Goal: Transaction & Acquisition: Purchase product/service

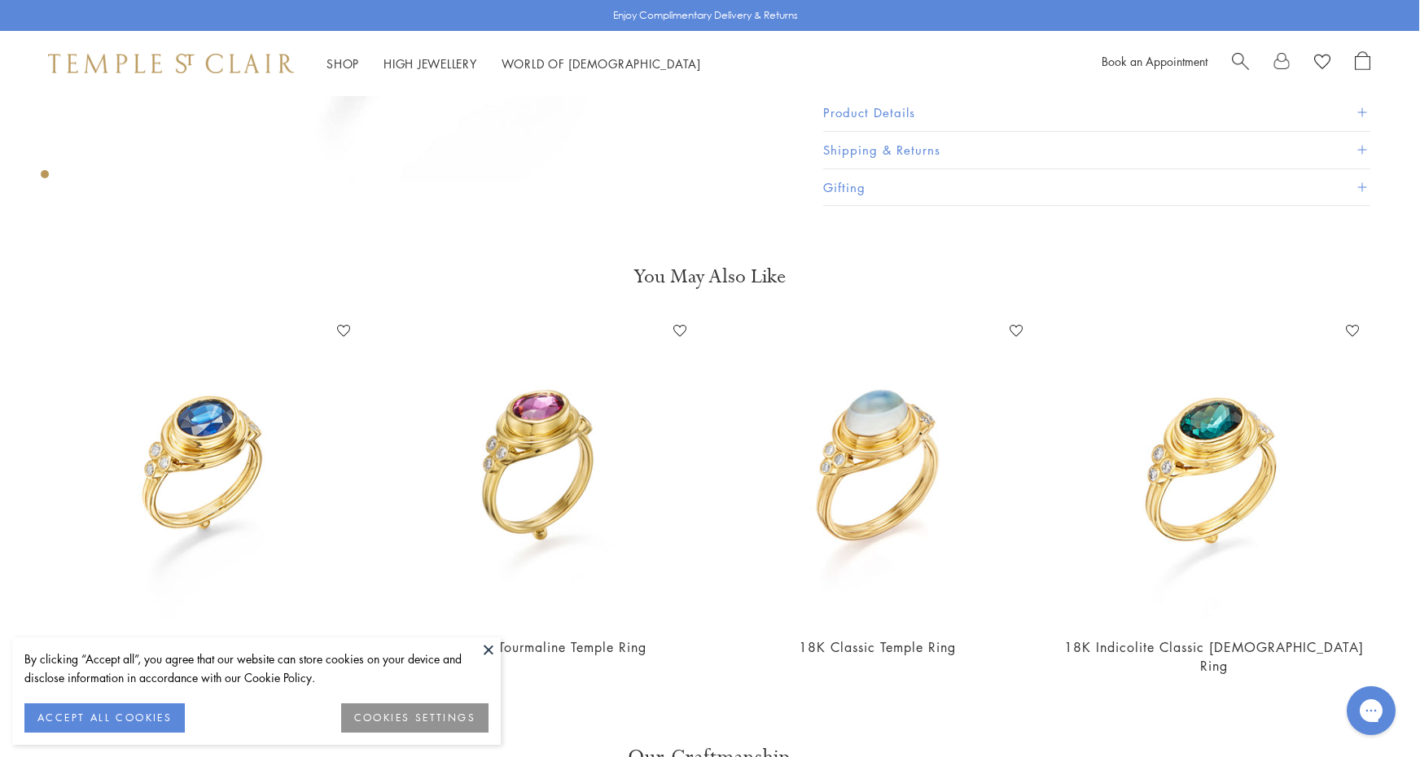
scroll to position [598, 1]
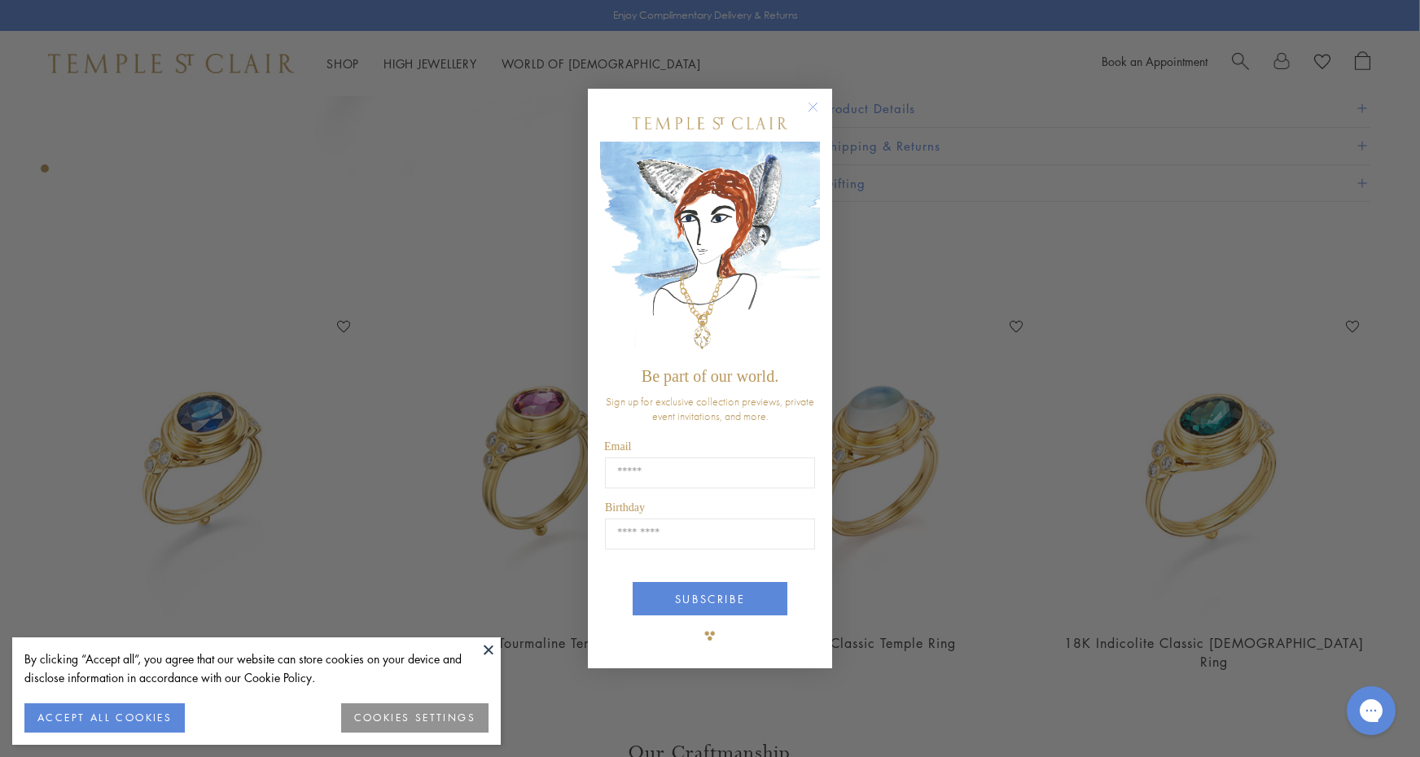
click at [812, 105] on circle "Close dialog" at bounding box center [814, 108] width 20 height 20
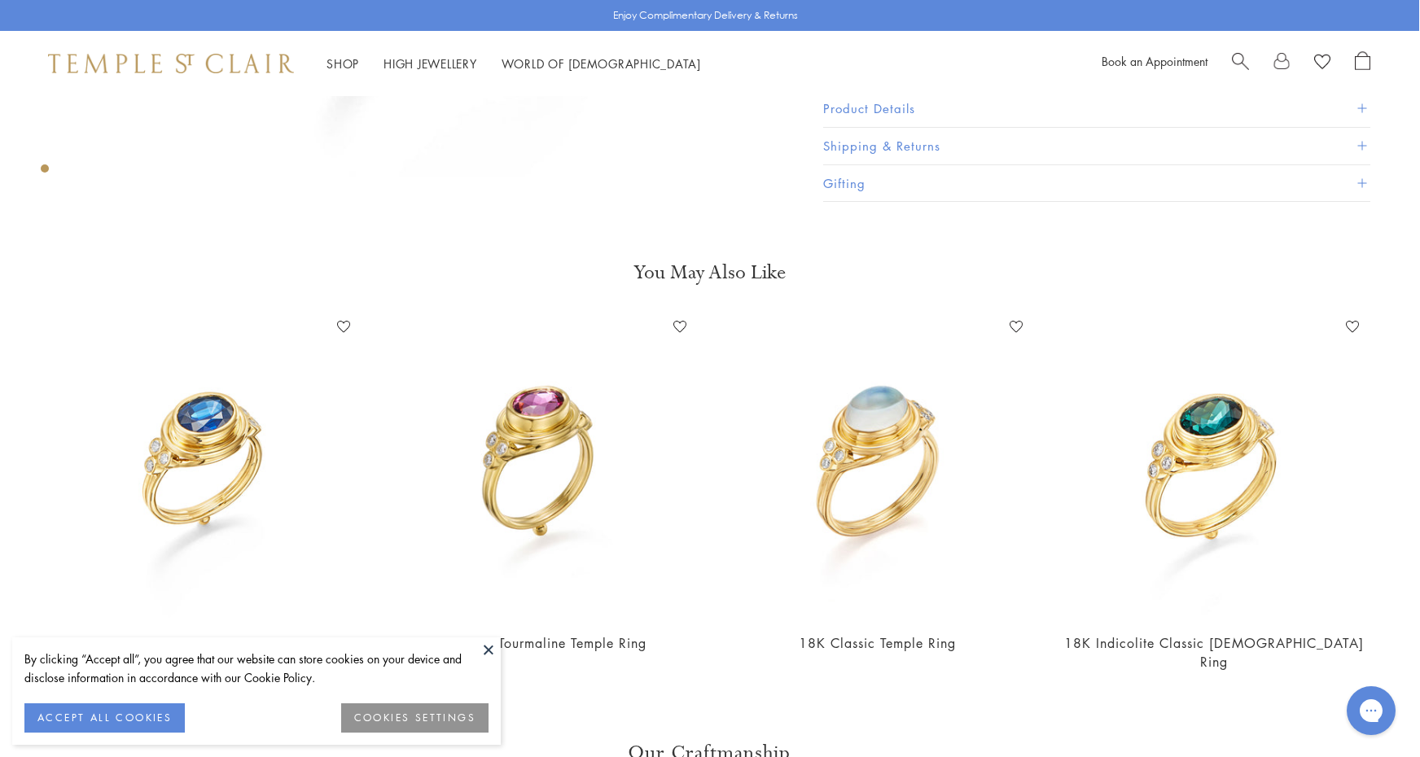
click at [488, 650] on button at bounding box center [488, 649] width 24 height 24
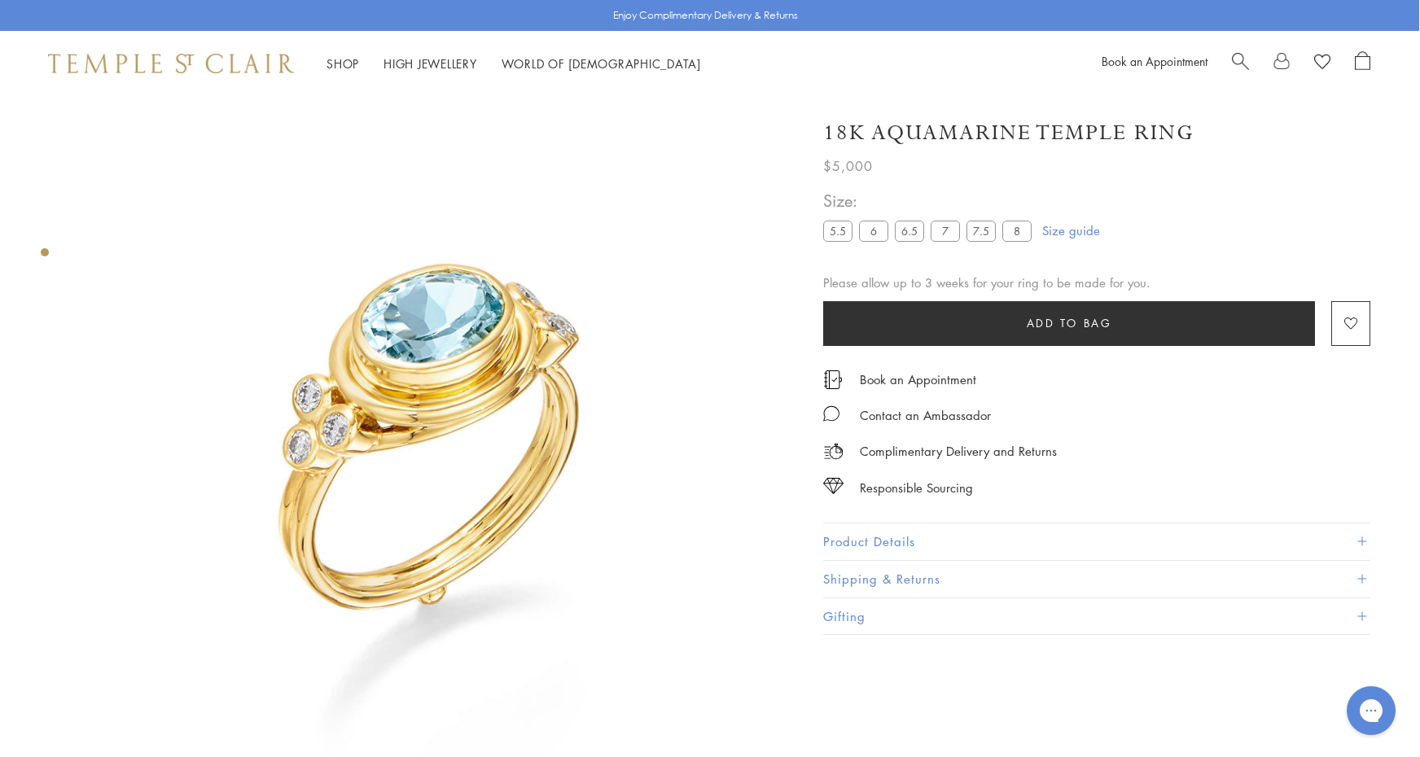
scroll to position [0, 1]
click at [913, 234] on label "6.5" at bounding box center [909, 231] width 29 height 20
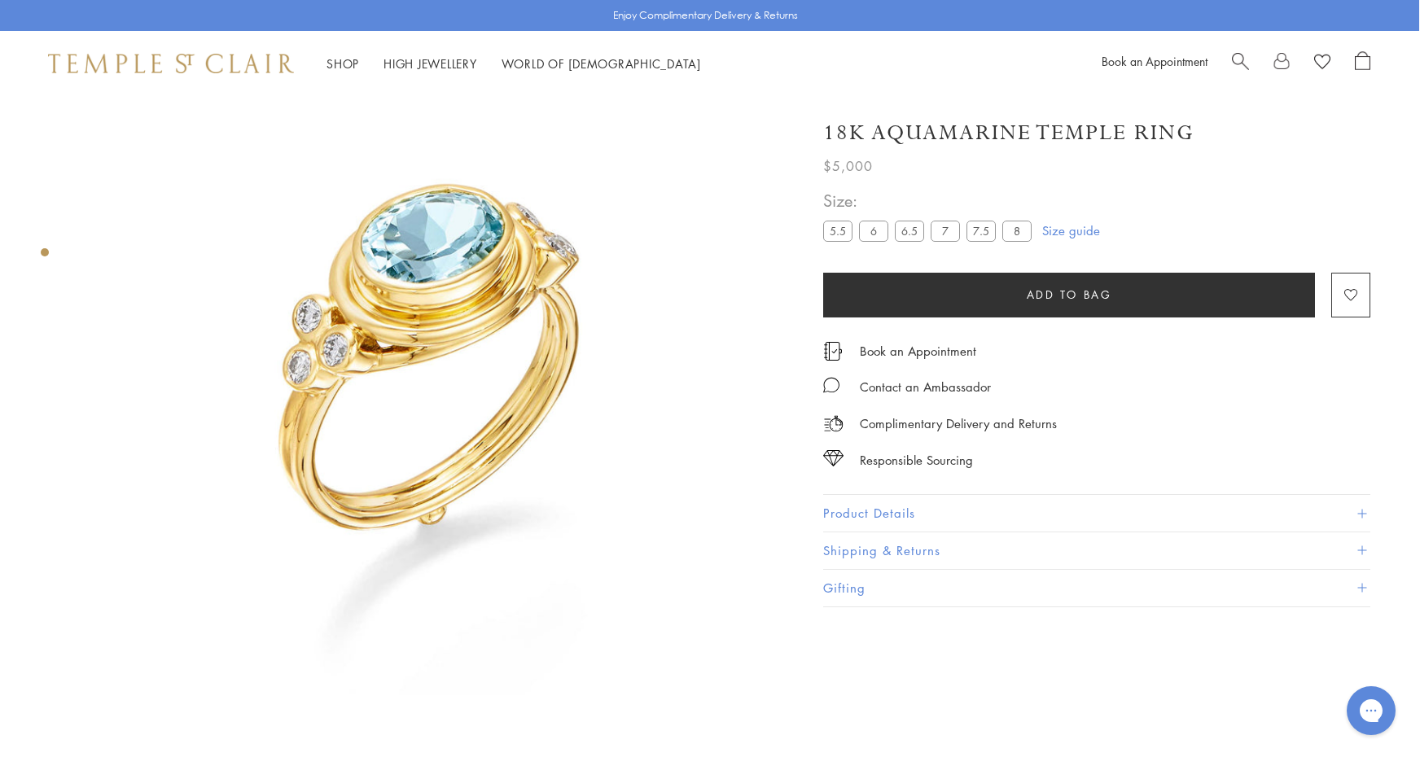
scroll to position [61, 1]
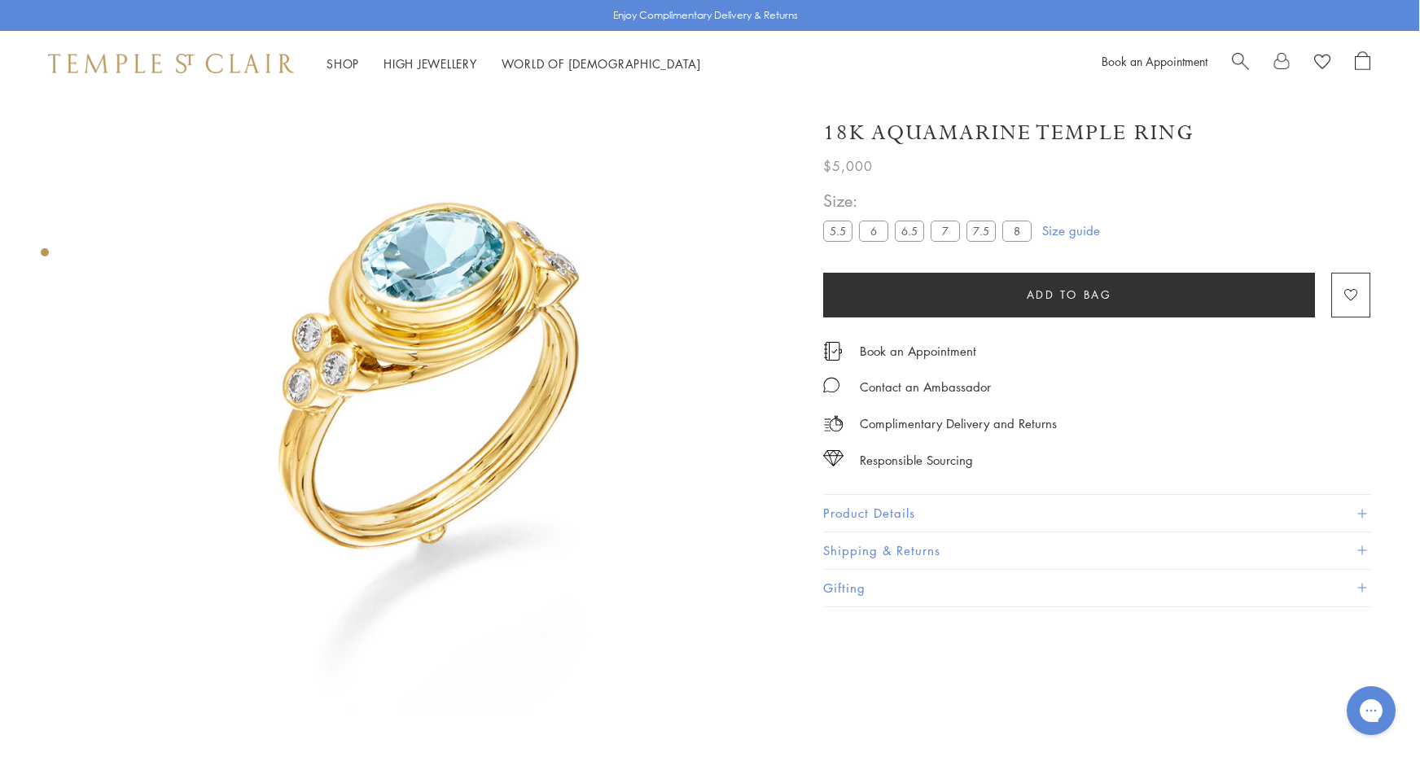
click at [870, 510] on button "Product Details" at bounding box center [1096, 513] width 547 height 37
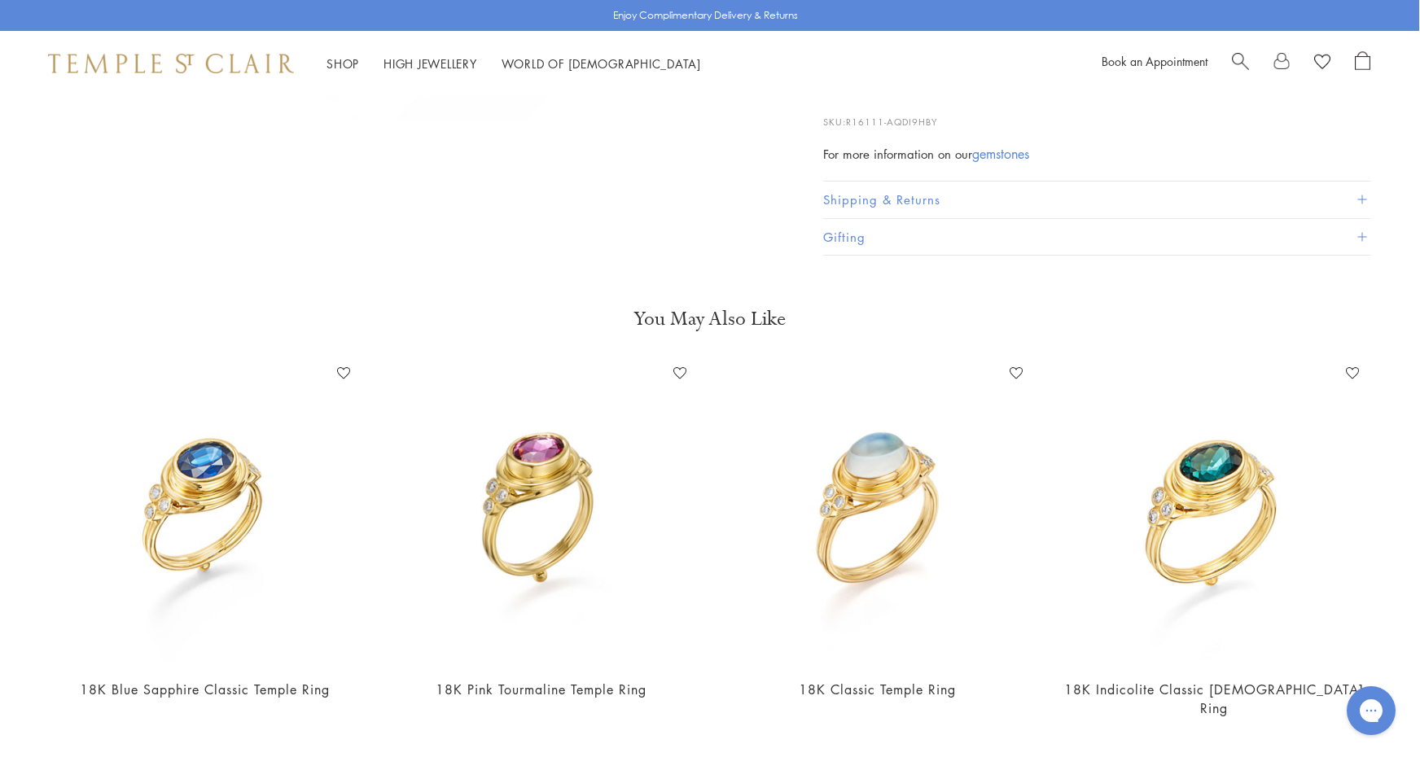
scroll to position [730, 1]
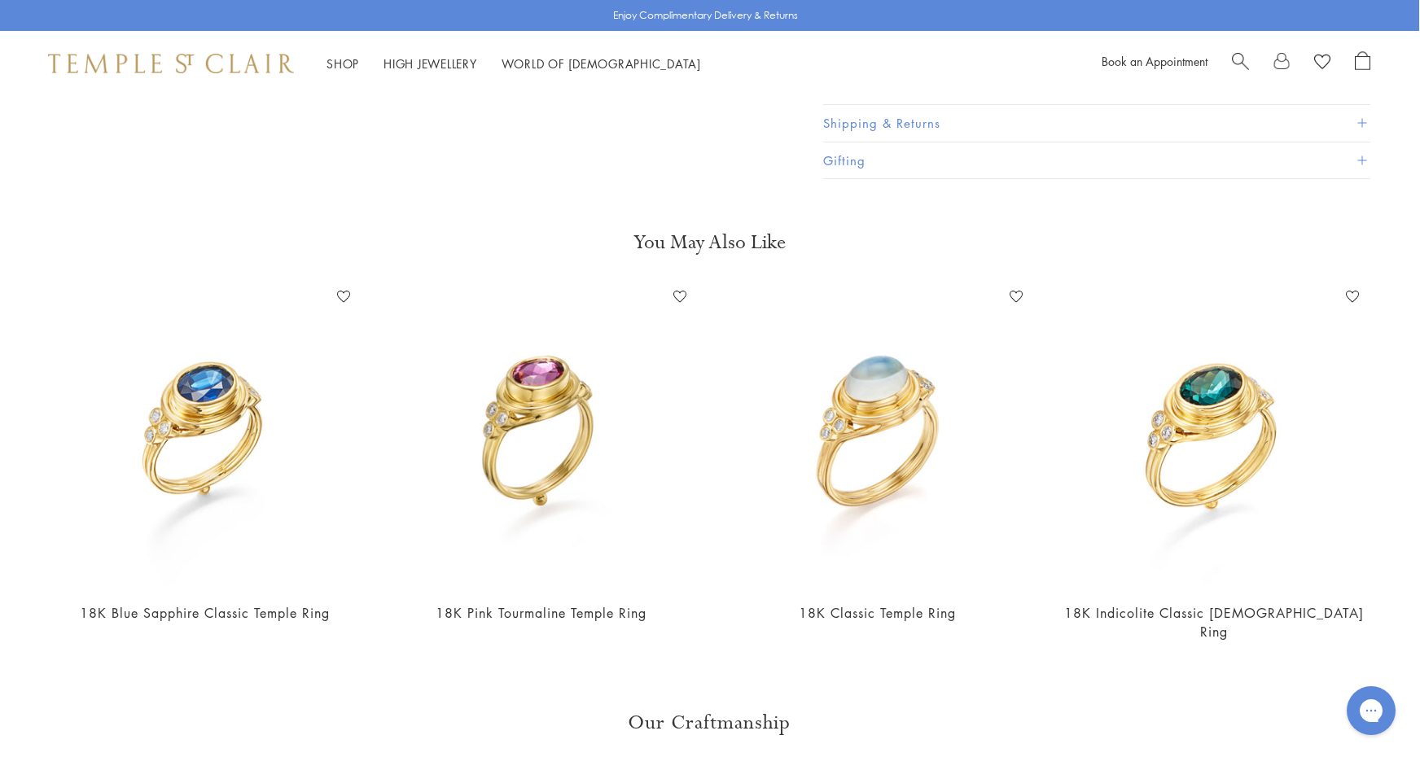
click at [1241, 442] on img at bounding box center [1214, 436] width 304 height 304
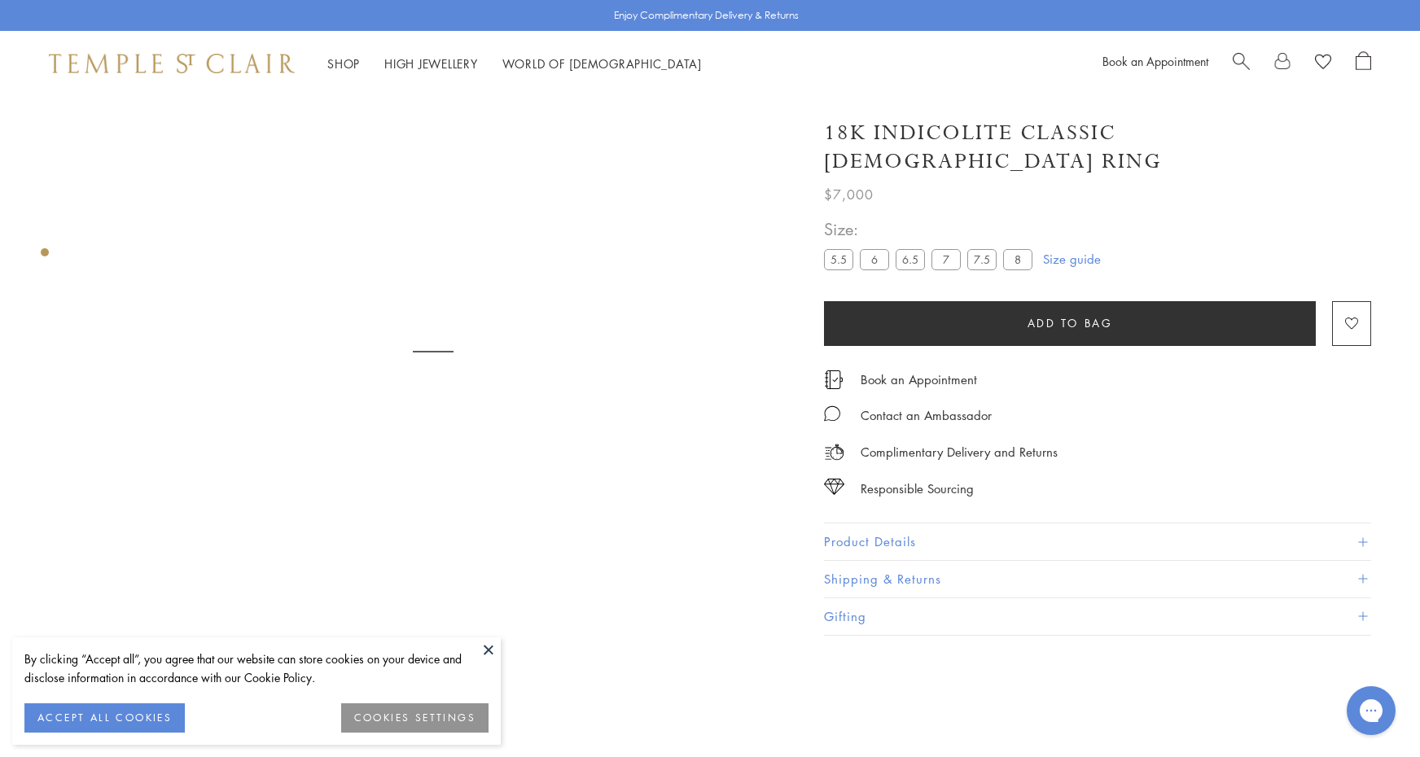
click at [1243, 462] on div "Responsible Sourcing" at bounding box center [1097, 480] width 547 height 37
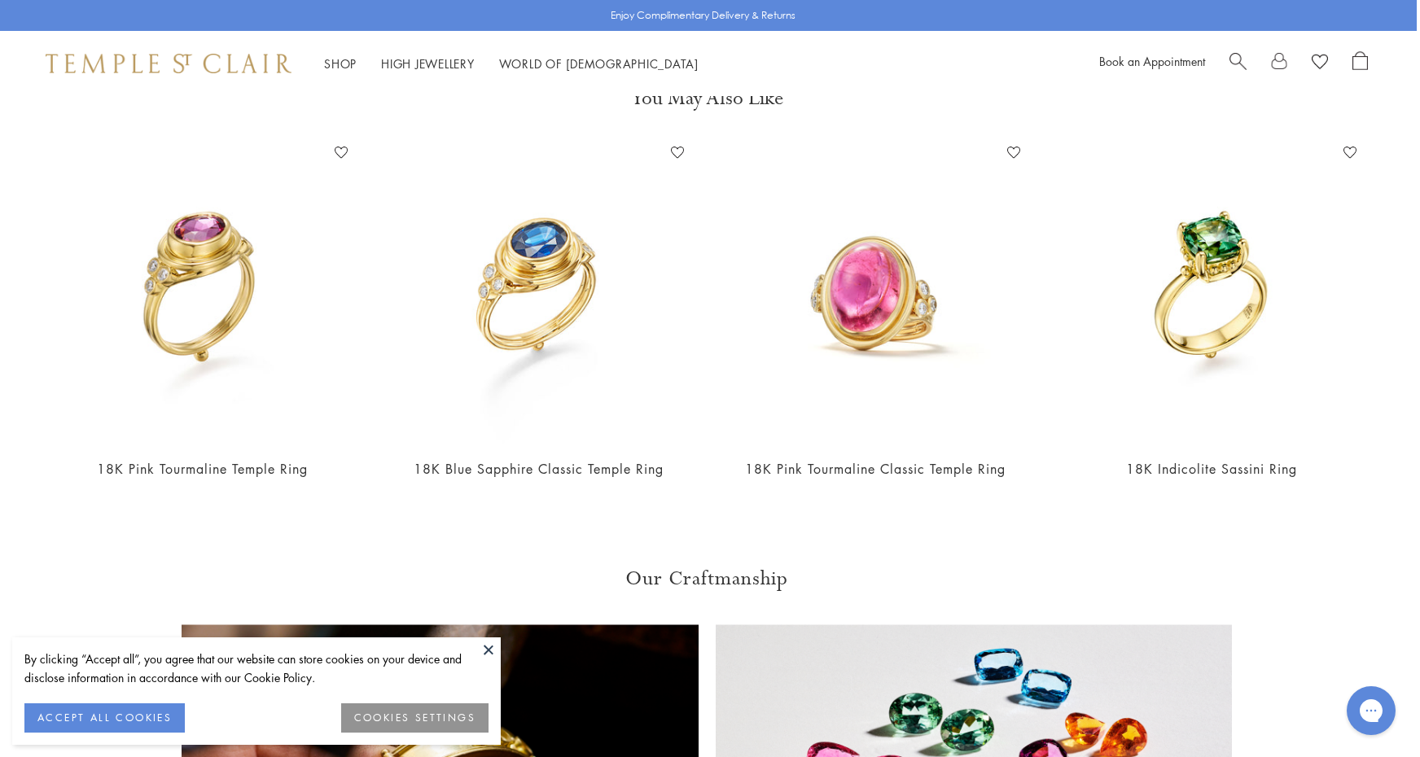
scroll to position [771, 3]
